Goal: Find specific page/section: Find specific page/section

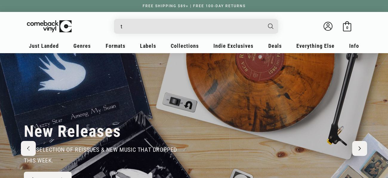
type input "to"
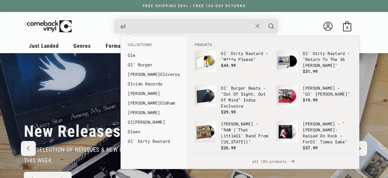
type input "o"
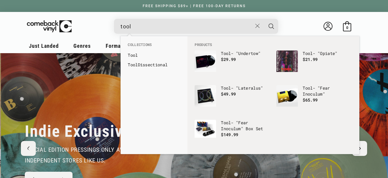
scroll to position [0, 388]
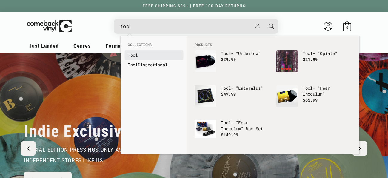
type input "tool"
click at [130, 56] on b "Tool" at bounding box center [133, 55] width 10 height 6
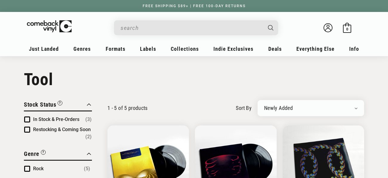
click at [180, 33] on input "When autocomplete results are available use up and down arrows to review and en…" at bounding box center [192, 28] width 142 height 12
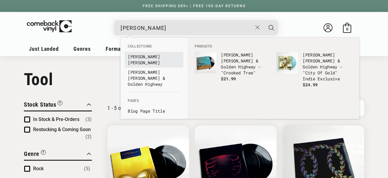
type input "molly"
click at [136, 58] on b "Molly" at bounding box center [144, 57] width 32 height 6
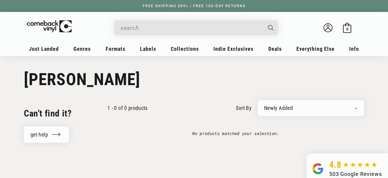
click at [160, 27] on input "When autocomplete results are available use up and down arrows to review and en…" at bounding box center [192, 28] width 142 height 12
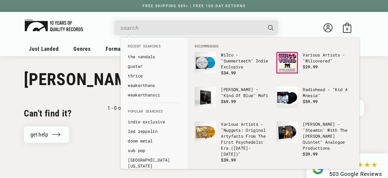
click at [60, 30] on img at bounding box center [54, 25] width 58 height 12
